Goal: Manage account settings

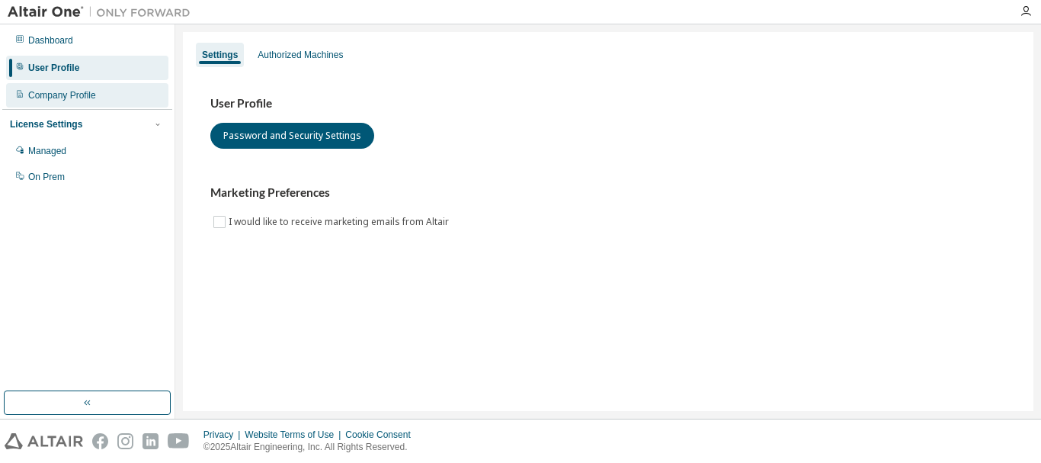
click at [93, 101] on div "Company Profile" at bounding box center [62, 95] width 68 height 12
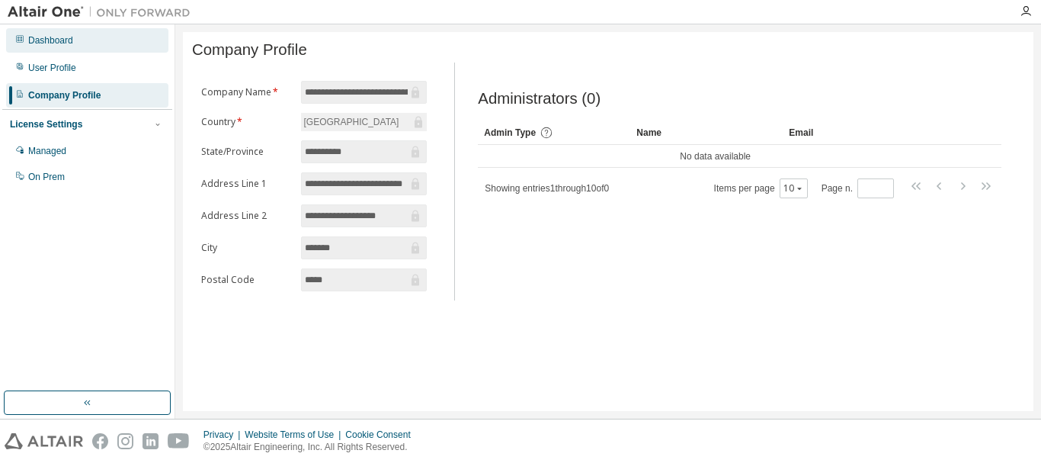
click at [120, 43] on div "Dashboard" at bounding box center [87, 40] width 162 height 24
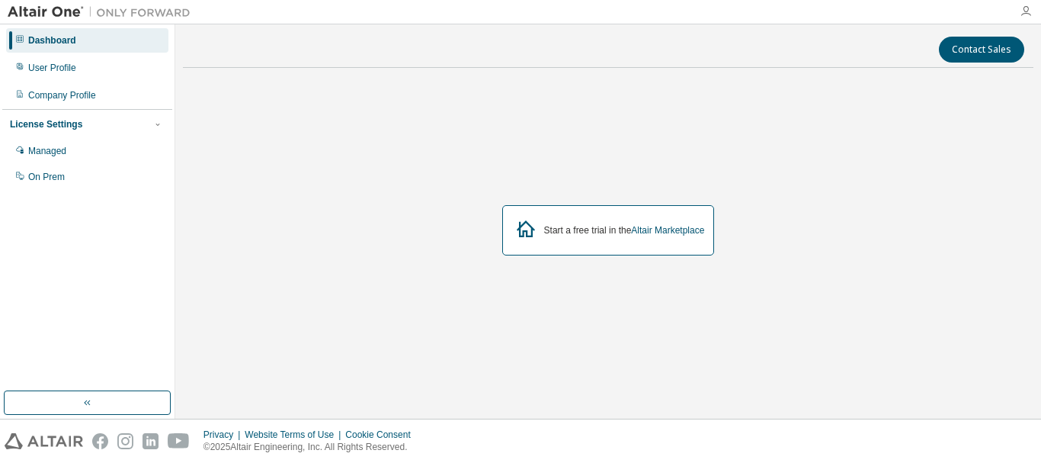
click at [1025, 11] on icon "button" at bounding box center [1026, 11] width 12 height 12
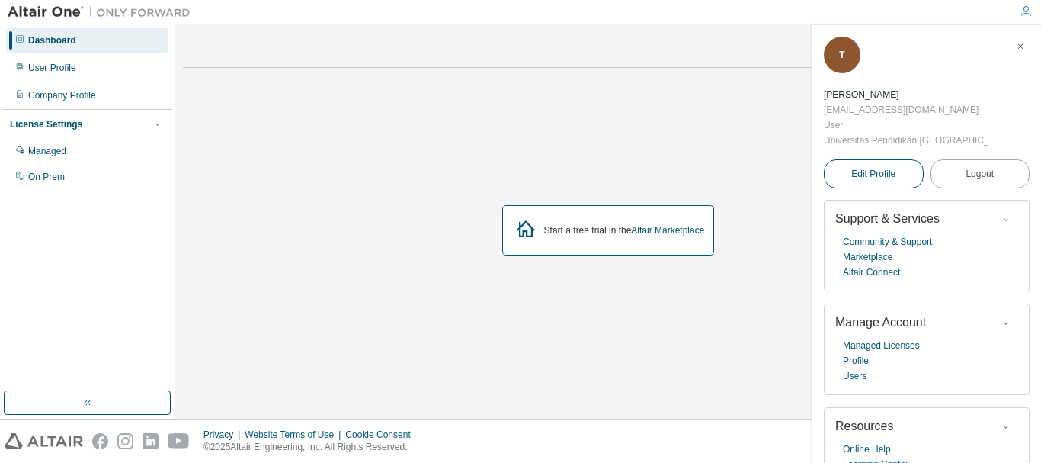
click at [889, 168] on span "Edit Profile" at bounding box center [874, 174] width 44 height 12
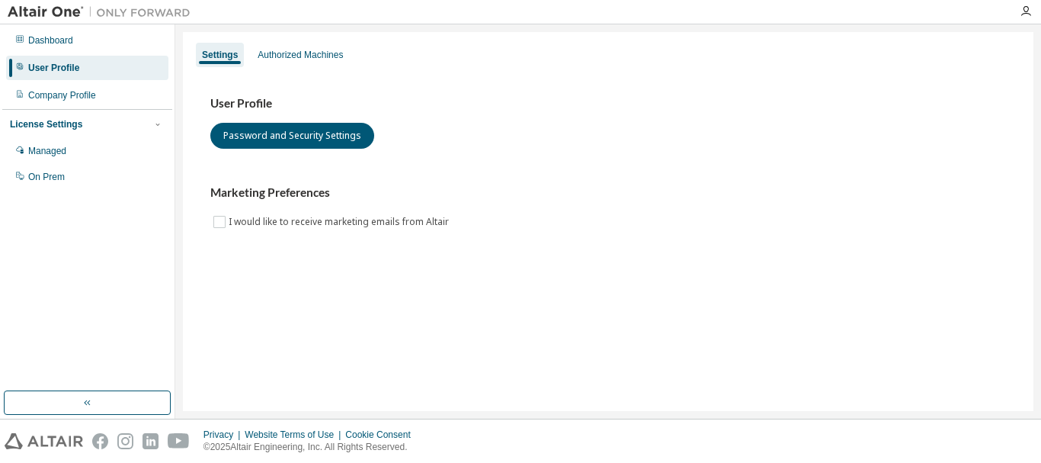
drag, startPoint x: 281, startPoint y: 56, endPoint x: 238, endPoint y: 58, distance: 43.5
click at [281, 56] on div "Authorized Machines" at bounding box center [300, 55] width 85 height 12
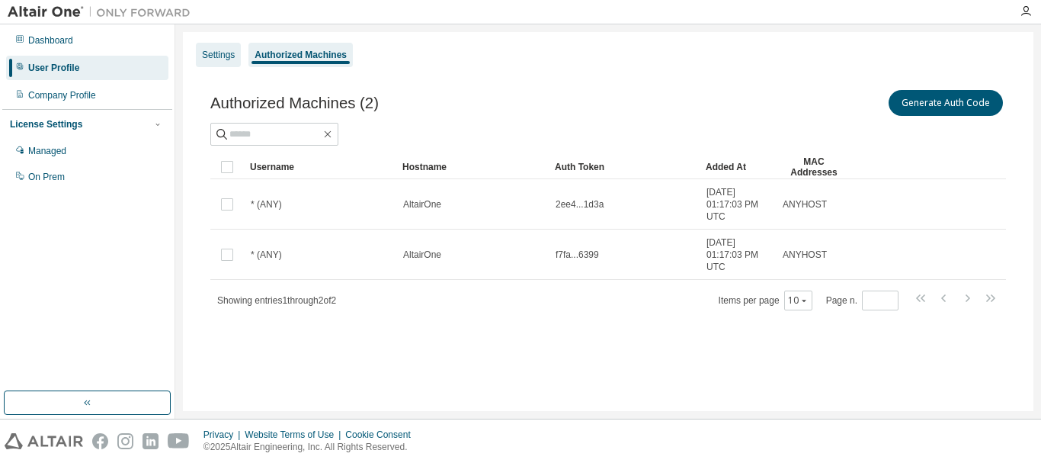
click at [218, 52] on div "Settings" at bounding box center [218, 55] width 33 height 12
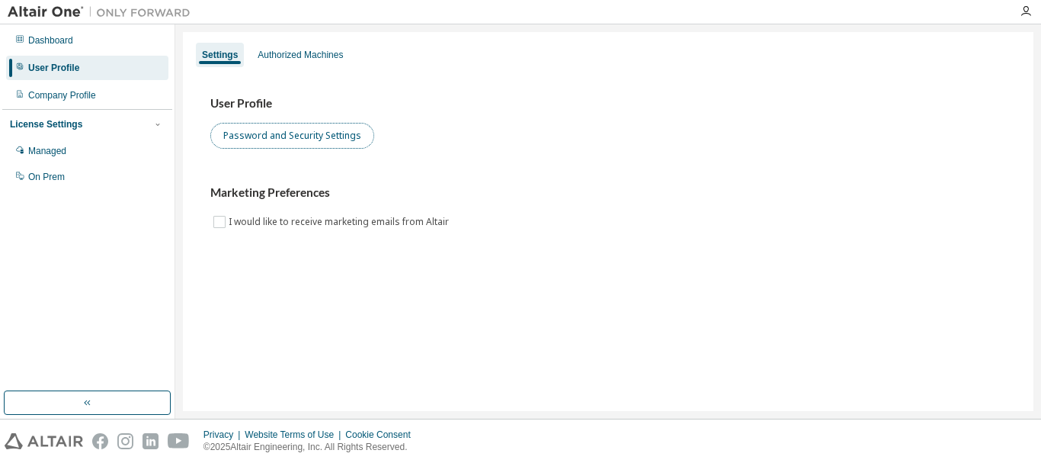
click at [278, 140] on button "Password and Security Settings" at bounding box center [292, 136] width 164 height 26
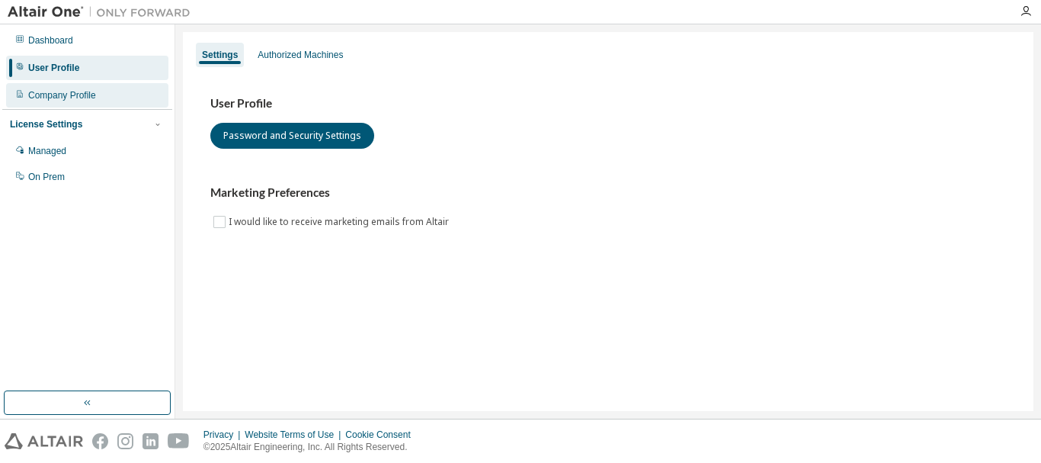
click at [23, 92] on icon at bounding box center [19, 93] width 9 height 9
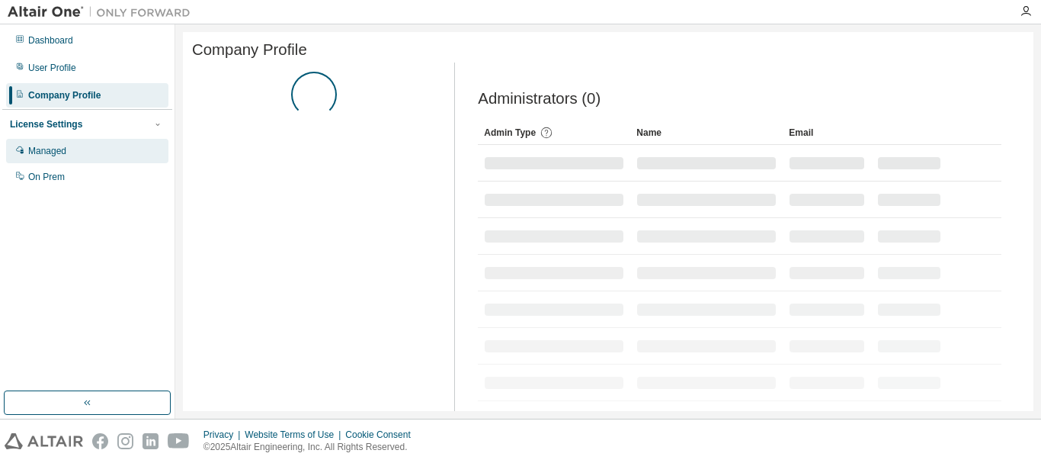
click at [51, 149] on div "Managed" at bounding box center [47, 151] width 38 height 12
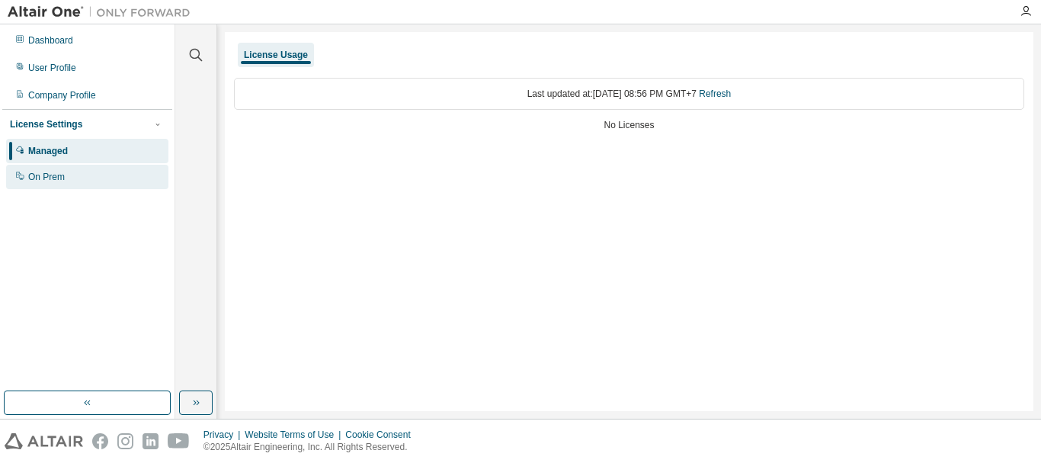
click at [75, 174] on div "On Prem" at bounding box center [87, 177] width 162 height 24
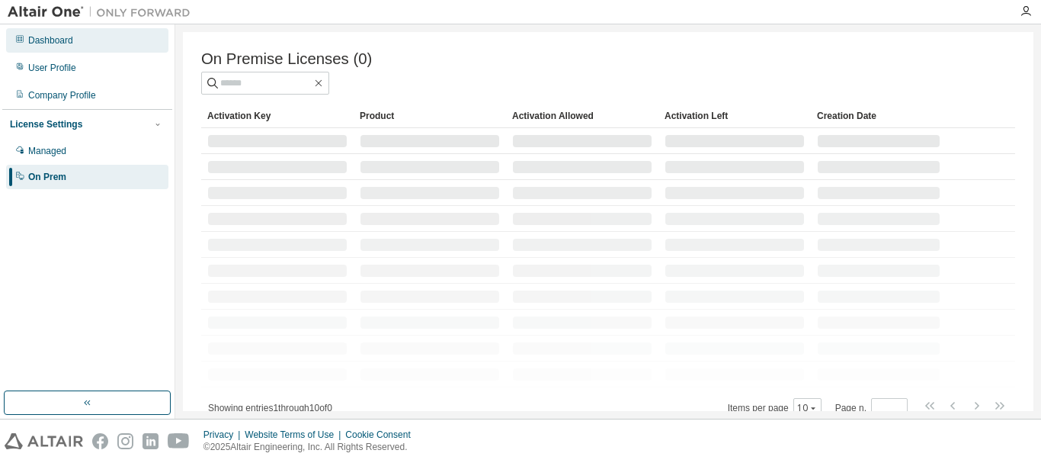
click at [119, 46] on div "Dashboard" at bounding box center [87, 40] width 162 height 24
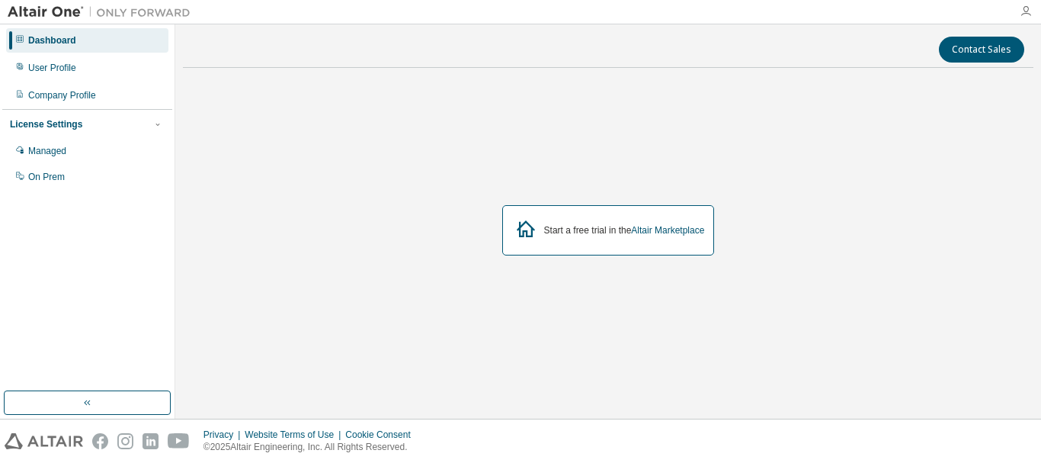
click at [1028, 11] on icon "button" at bounding box center [1026, 11] width 12 height 12
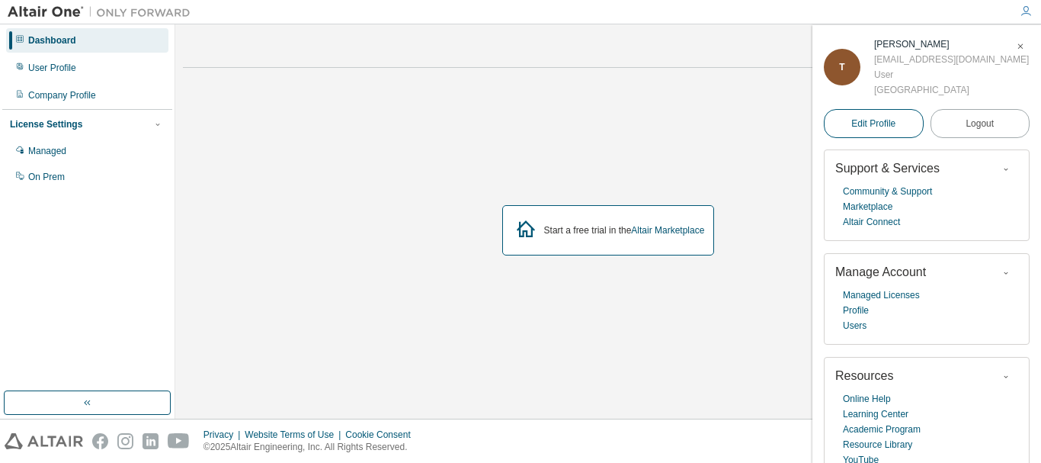
click at [890, 128] on span "Edit Profile" at bounding box center [874, 123] width 44 height 12
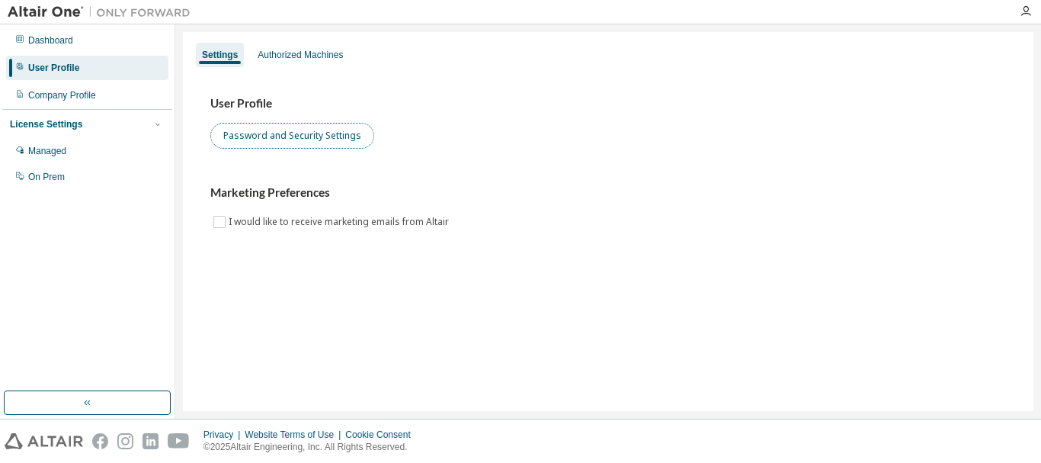
click at [354, 144] on button "Password and Security Settings" at bounding box center [292, 136] width 164 height 26
